Goal: Information Seeking & Learning: Learn about a topic

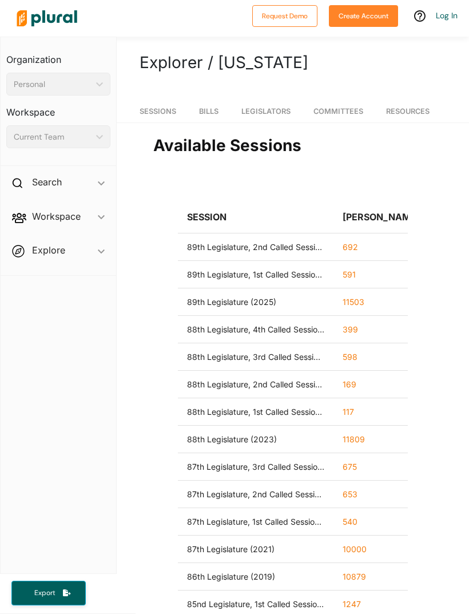
click at [213, 109] on span "Bills" at bounding box center [208, 111] width 19 height 9
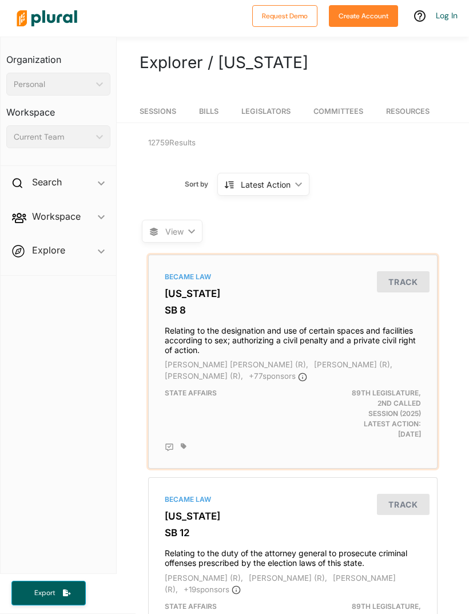
click at [248, 416] on div "State Affairs" at bounding box center [247, 414] width 183 height 52
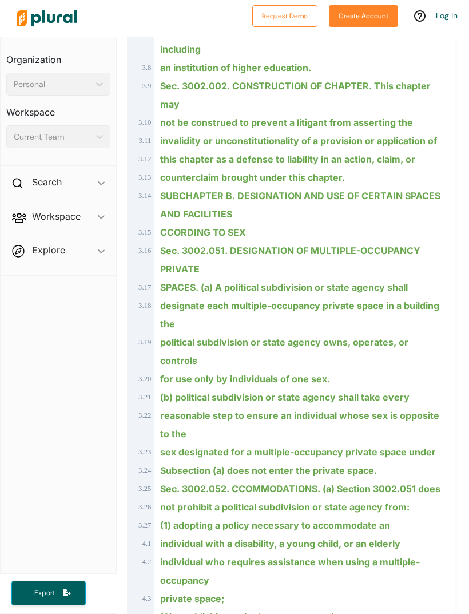
scroll to position [1566, 0]
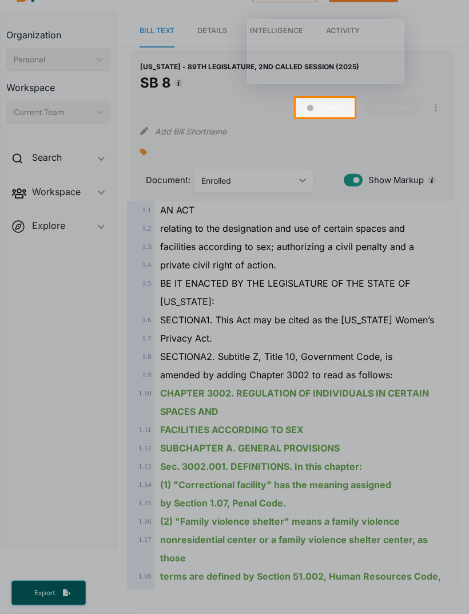
scroll to position [37, 0]
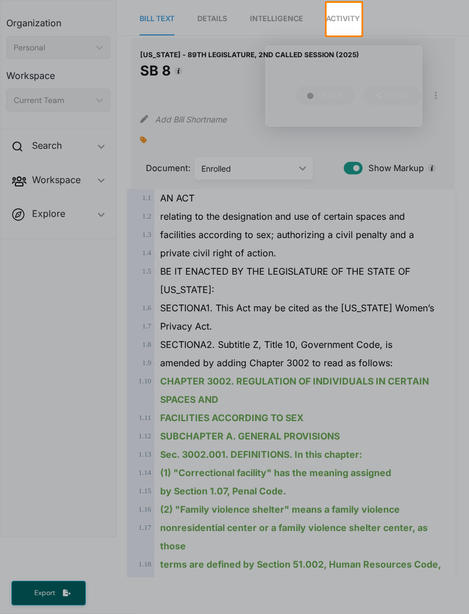
click at [407, 59] on div "[US_STATE] - 89TH LEGISLATURE, 2ND CALLED SESSION (2025) SB 8 Track Share View …" at bounding box center [293, 64] width 306 height 34
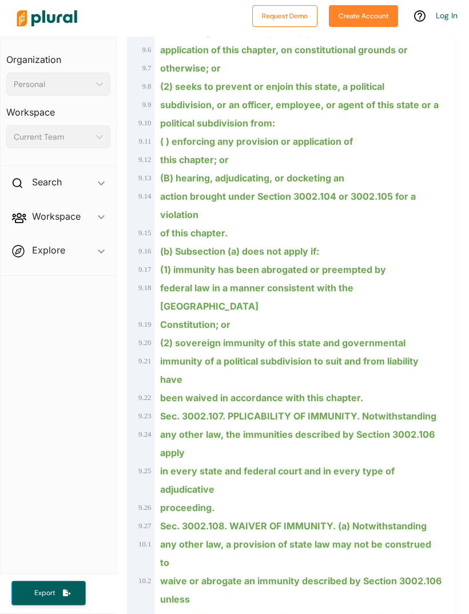
scroll to position [5227, 0]
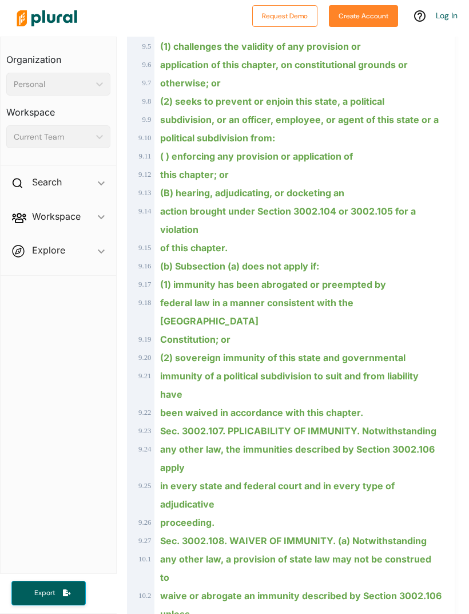
click at [427, 257] on div "(b) Subsection (a) does not apply if:" at bounding box center [299, 266] width 288 height 18
